Goal: Transaction & Acquisition: Subscribe to service/newsletter

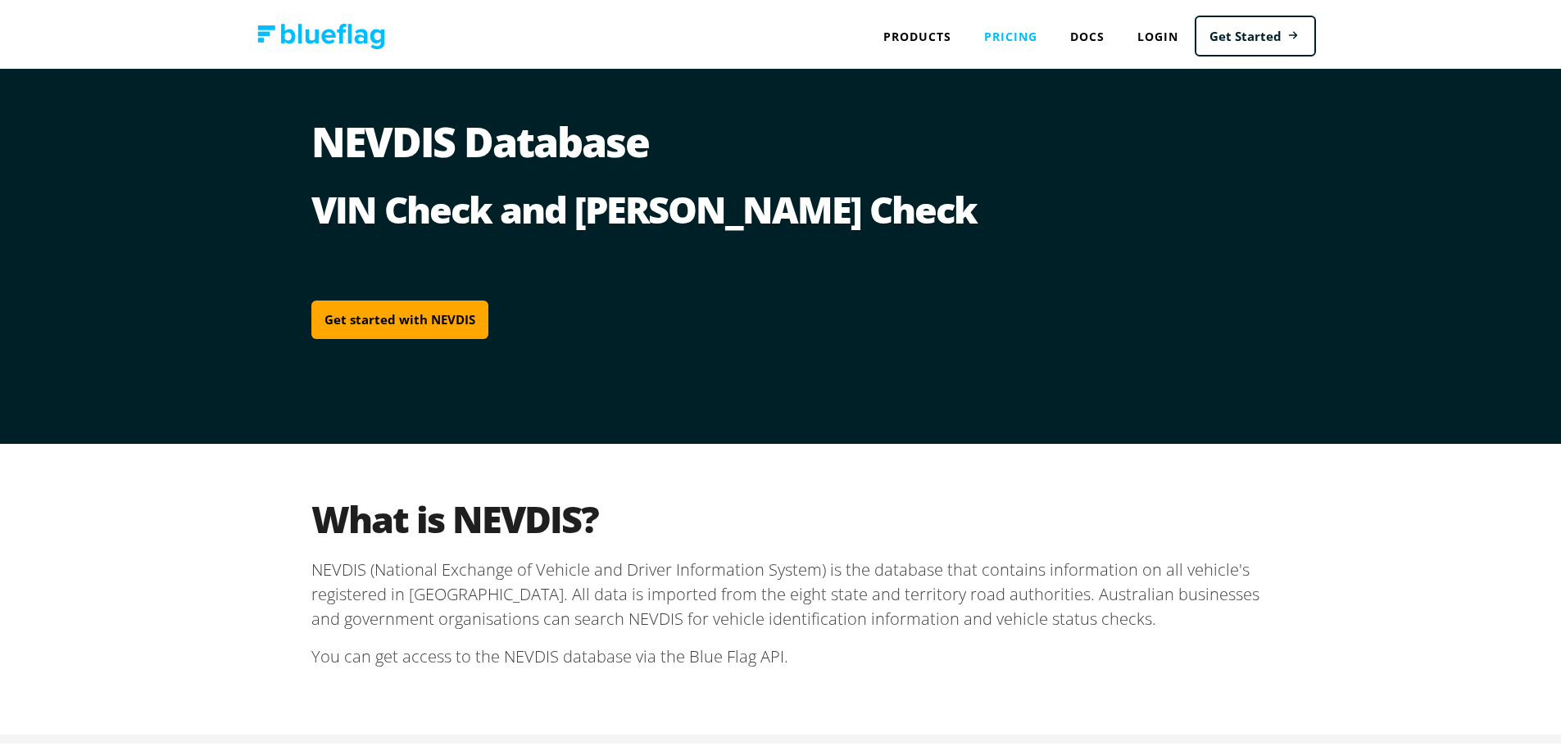
click at [997, 39] on link "Pricing" at bounding box center [1011, 33] width 86 height 34
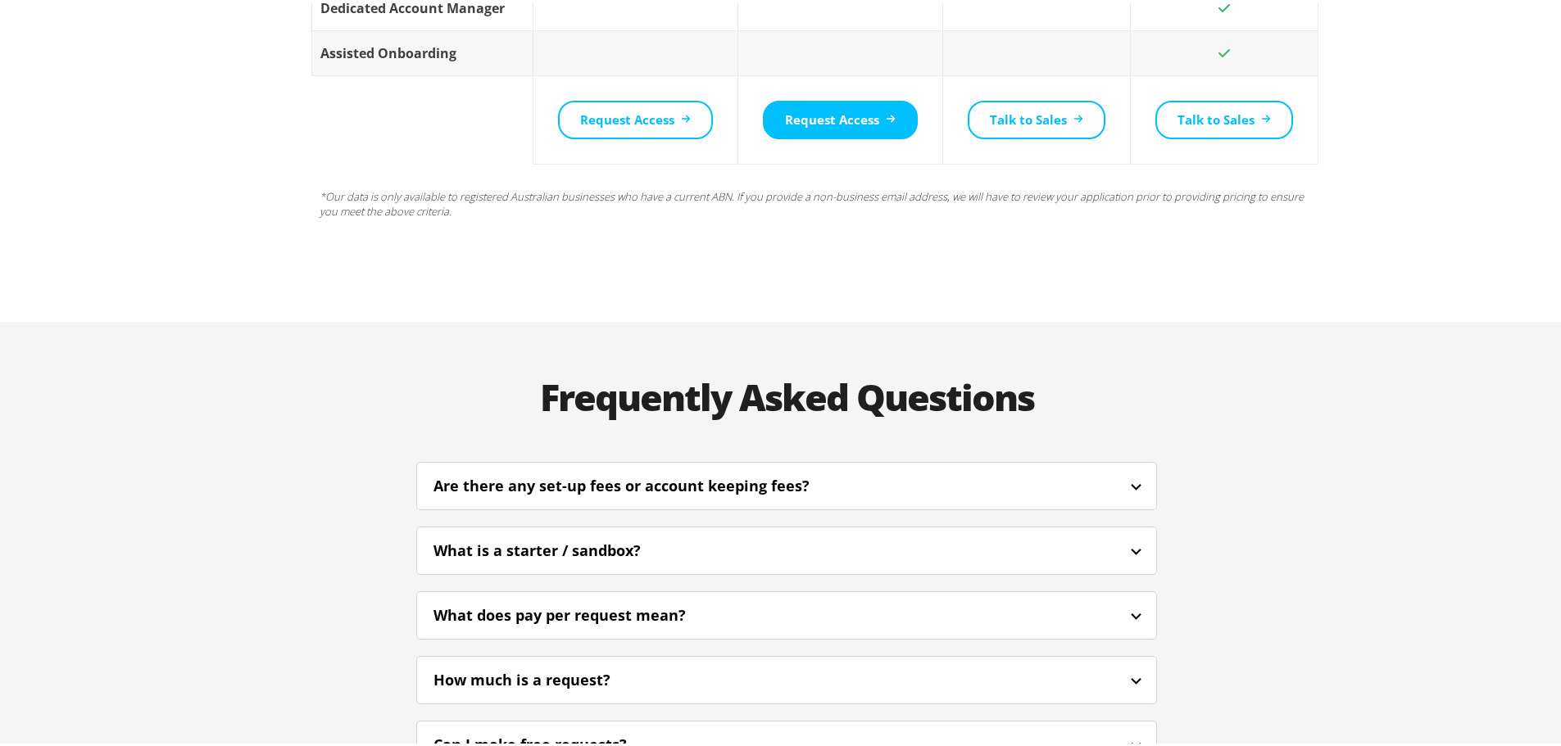
scroll to position [3359, 0]
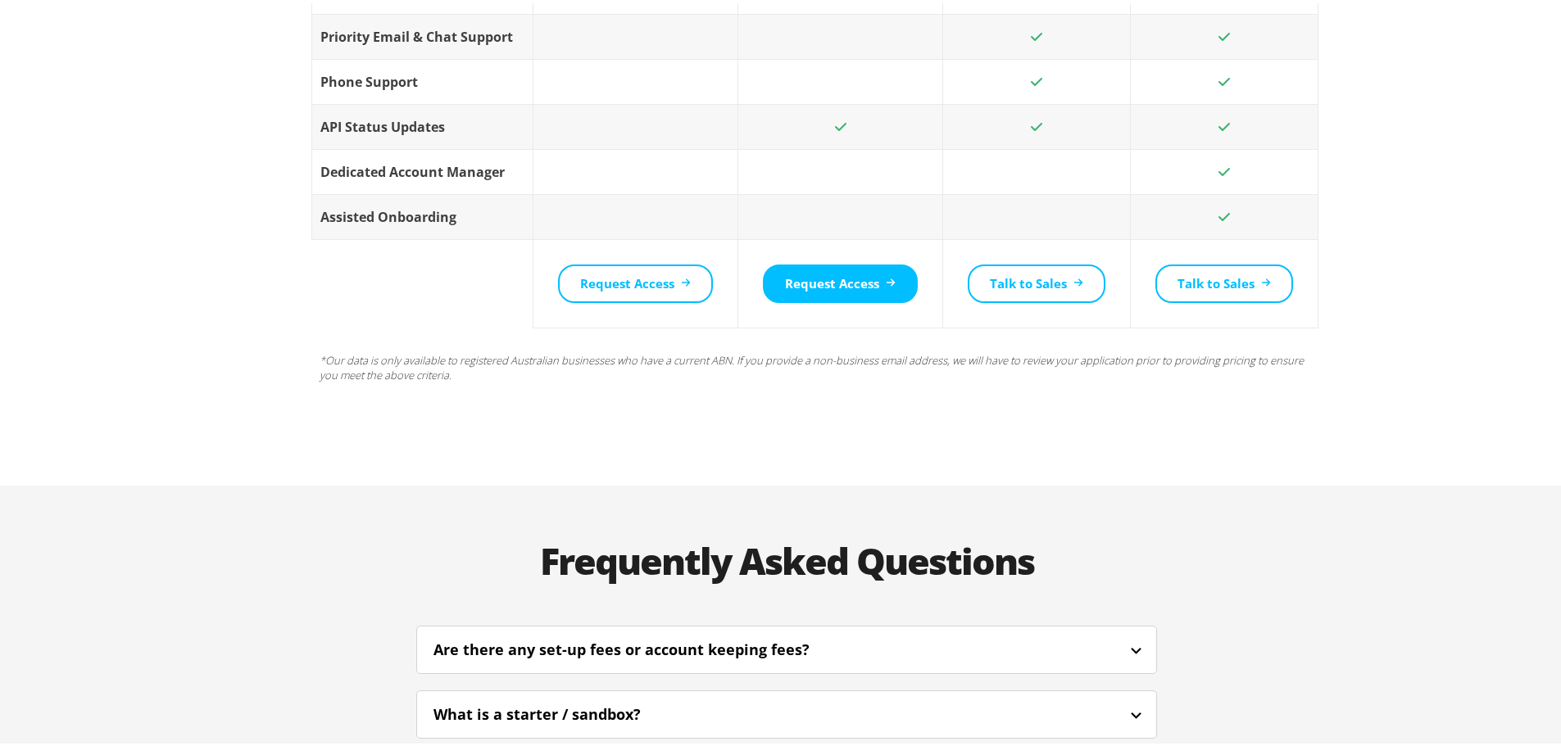
click at [591, 636] on div "Are there any set-up fees or account keeping fees?" at bounding box center [643, 647] width 420 height 22
click at [562, 636] on div "Are there any set-up fees or account keeping fees?" at bounding box center [643, 647] width 420 height 22
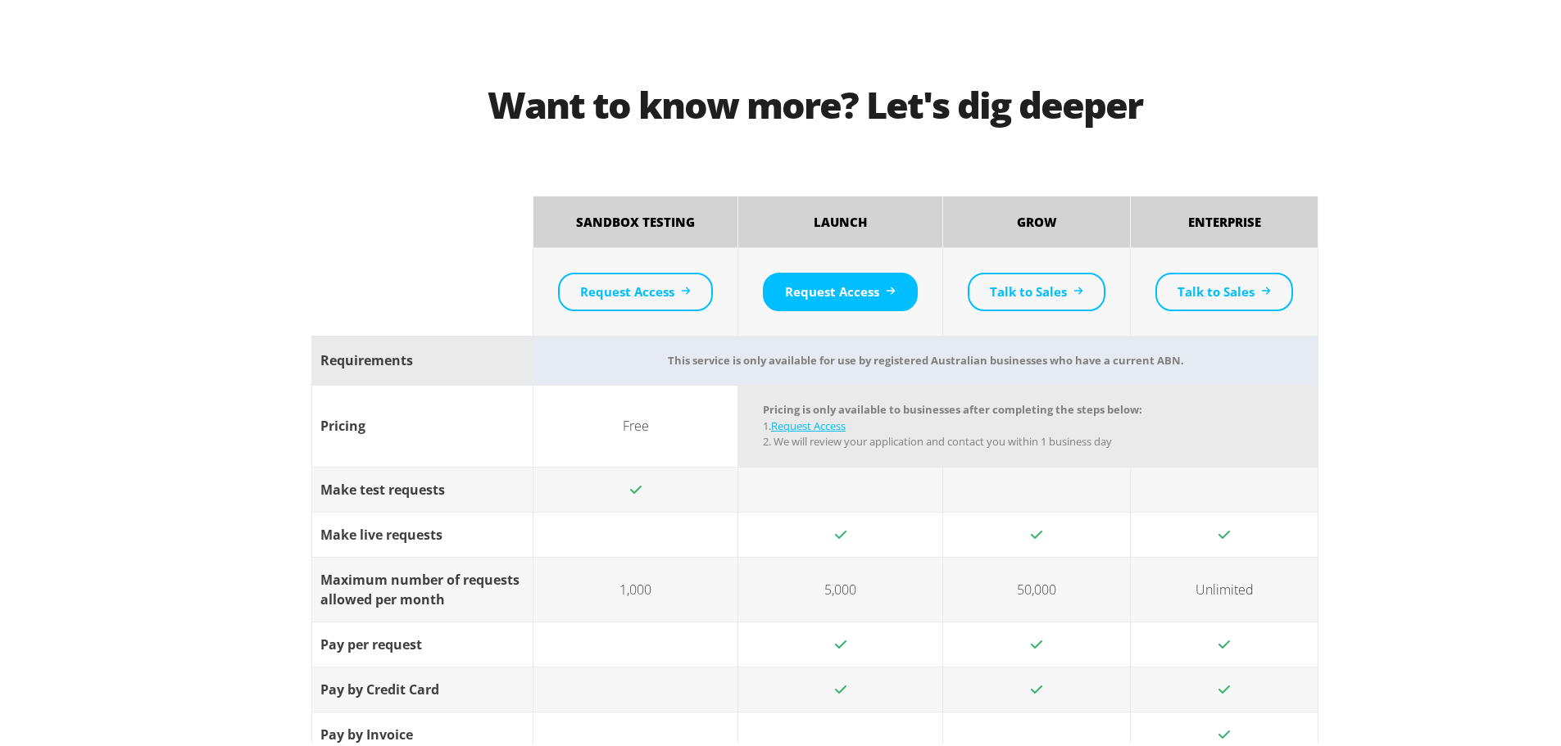
scroll to position [0, 0]
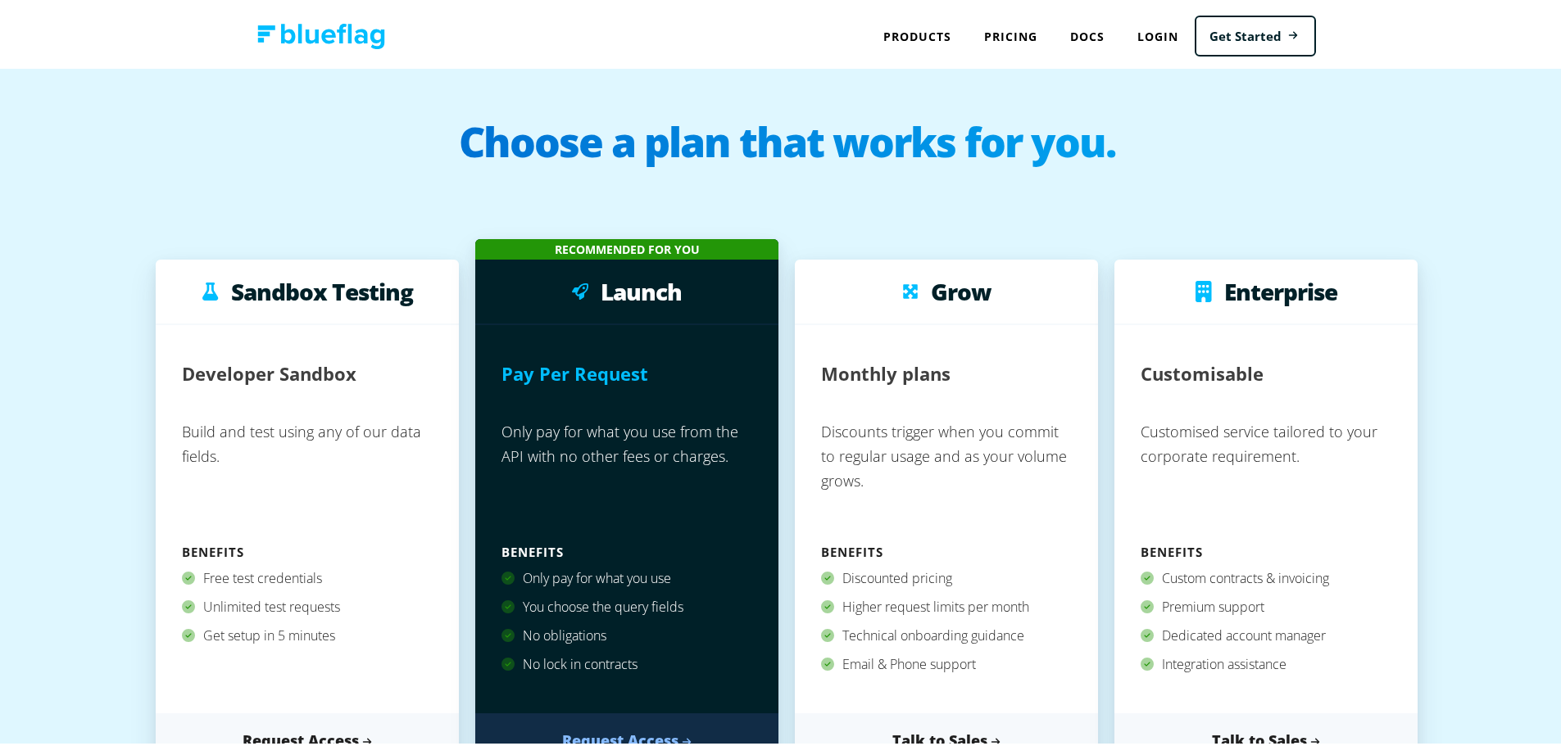
drag, startPoint x: 777, startPoint y: 308, endPoint x: 776, endPoint y: 136, distance: 172.0
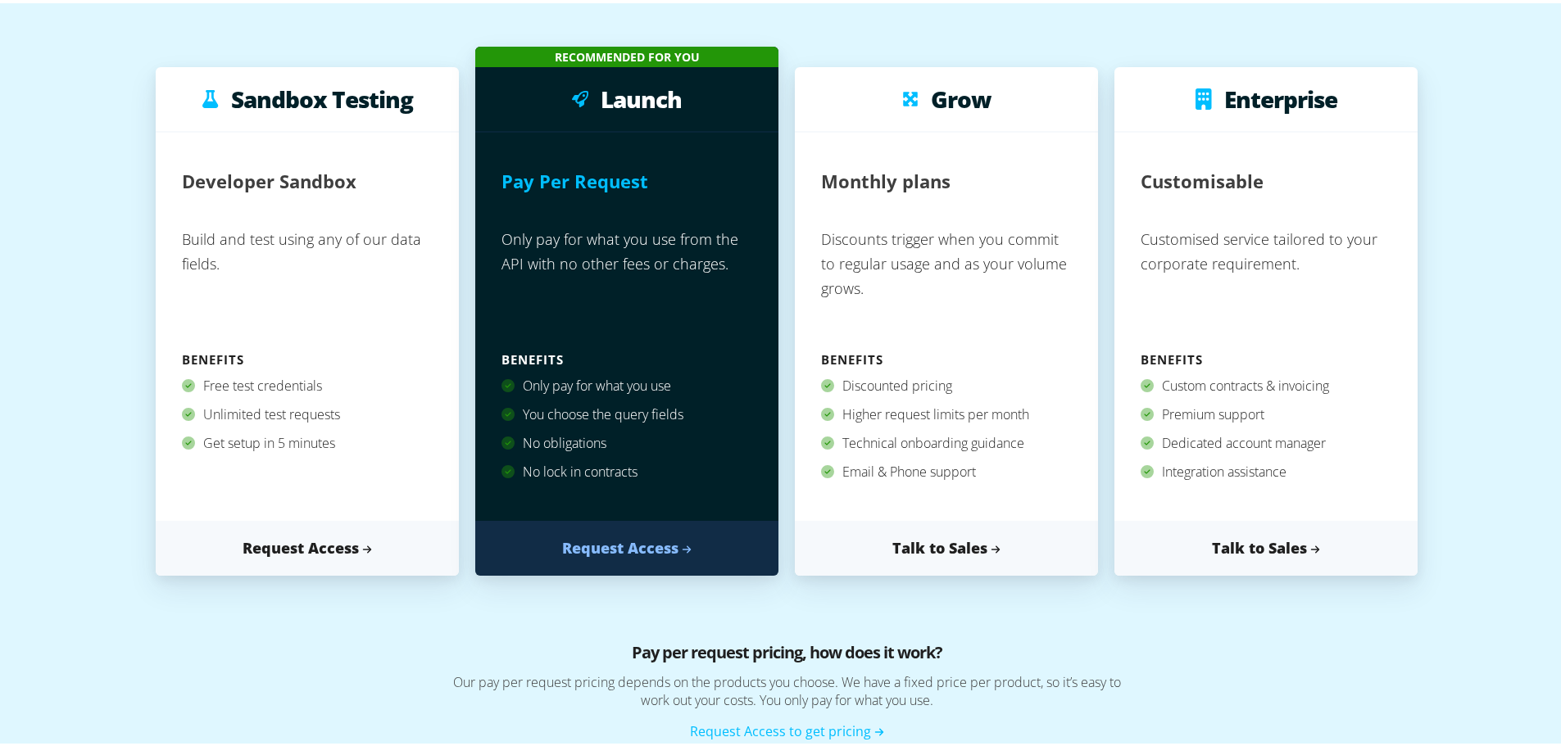
scroll to position [164, 0]
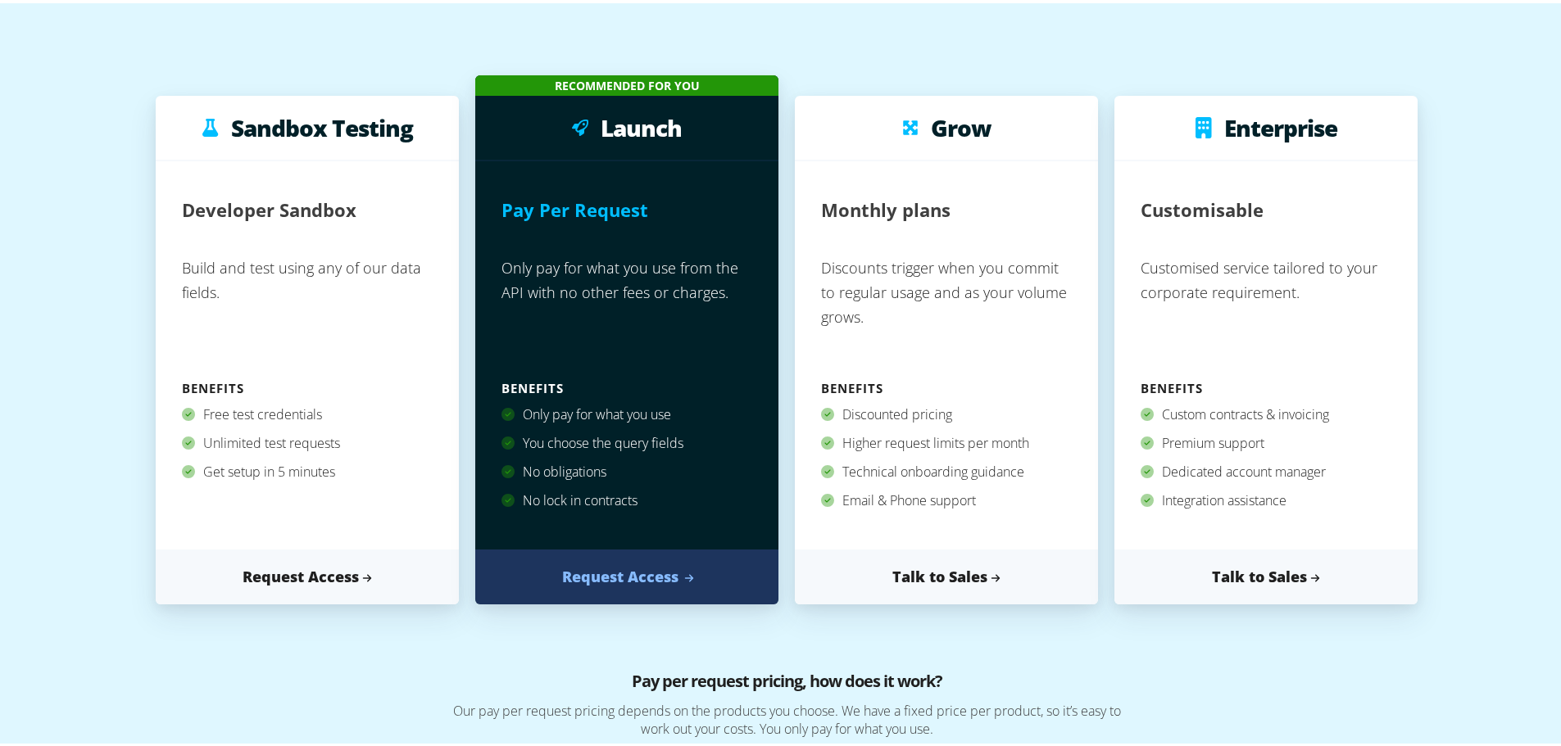
click at [589, 569] on link "Request Access" at bounding box center [626, 573] width 303 height 55
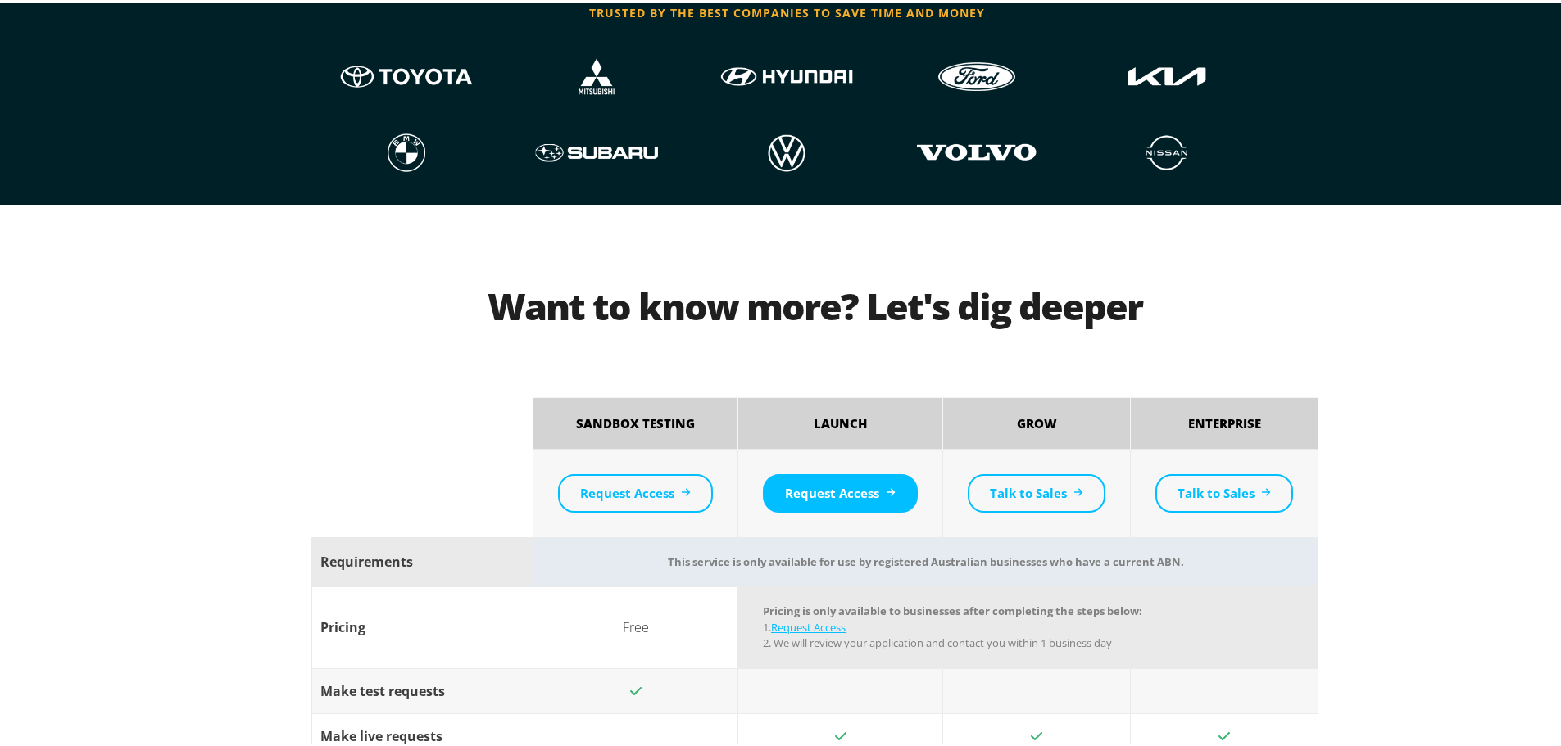
scroll to position [983, 0]
